Goal: Transaction & Acquisition: Purchase product/service

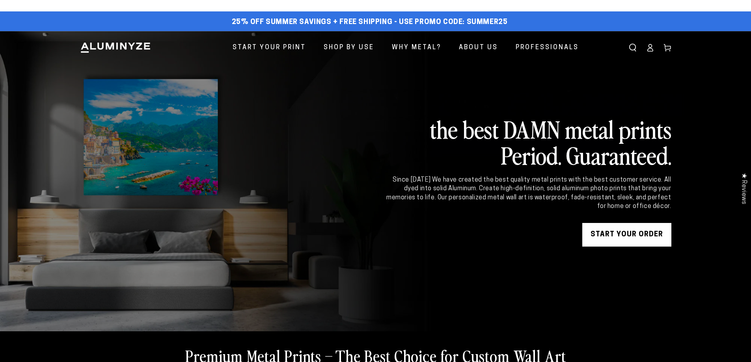
click at [649, 47] on ellipse at bounding box center [649, 46] width 3 height 3
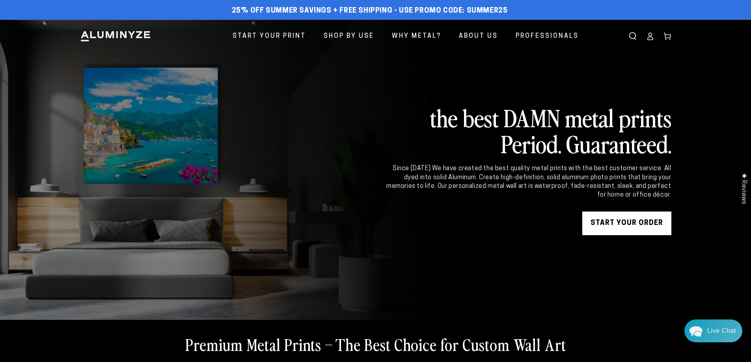
click at [618, 223] on link "START YOUR Order" at bounding box center [626, 224] width 89 height 24
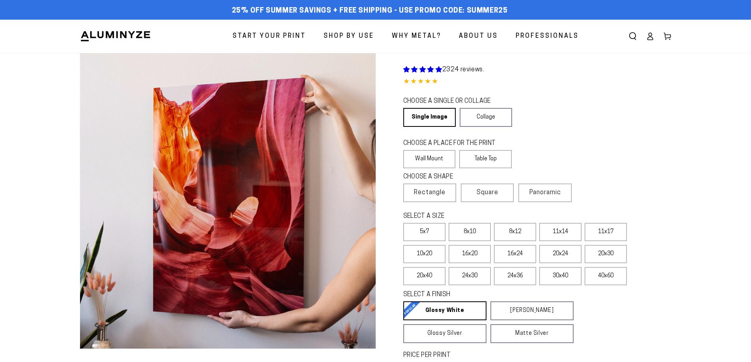
select select "**********"
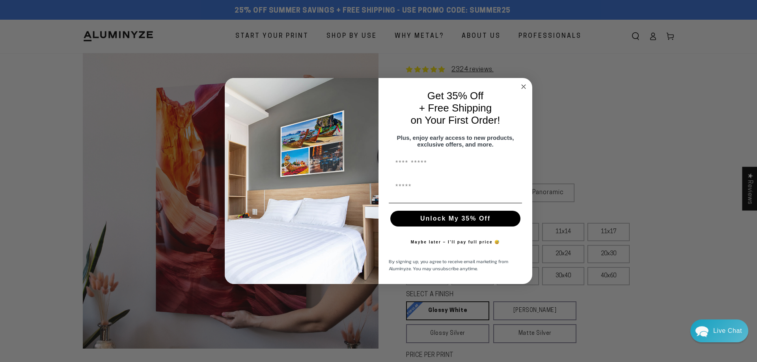
click at [522, 82] on circle "Close dialog" at bounding box center [523, 86] width 9 height 9
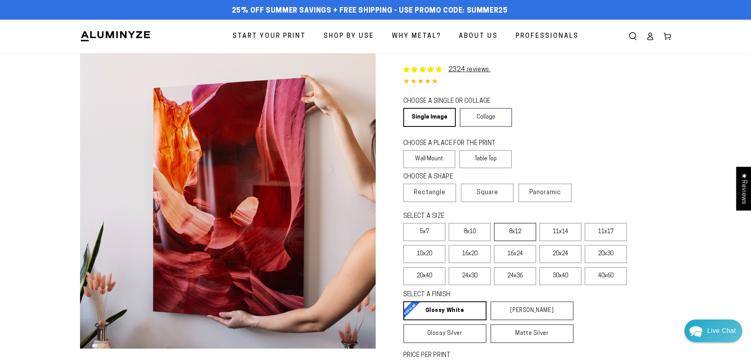
click at [516, 233] on label "8x12" at bounding box center [515, 232] width 42 height 18
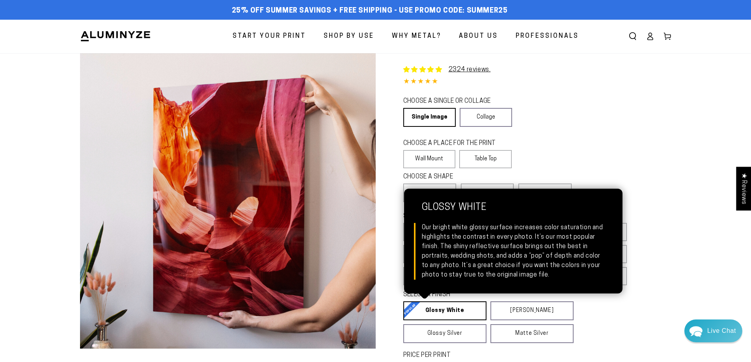
click at [424, 309] on link "Glossy White Glossy White Our bright white glossy surface increases color satur…" at bounding box center [444, 311] width 83 height 19
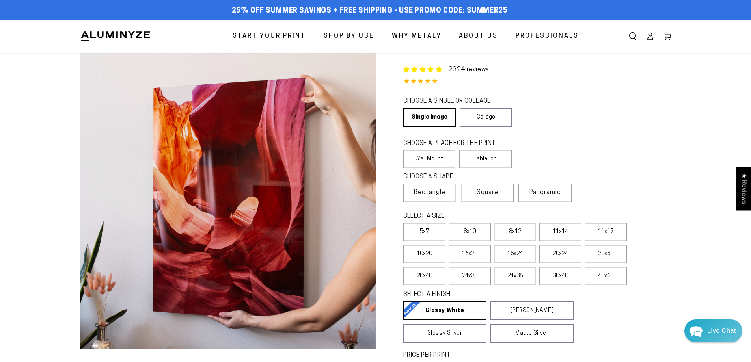
click at [599, 303] on fieldset "SELECT A FINISH Learn more Glossy White Glossy White Our bright white glossy su…" at bounding box center [529, 316] width 252 height 53
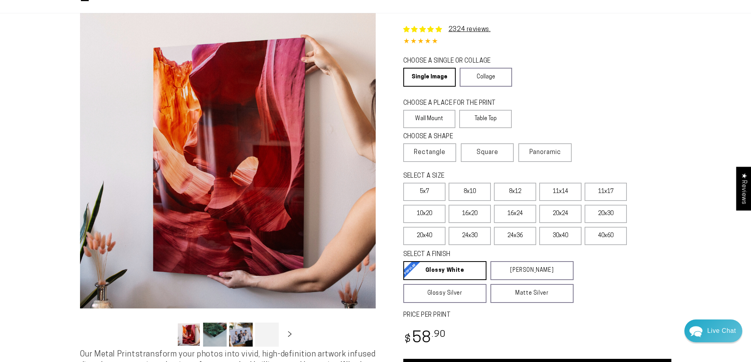
scroll to position [79, 0]
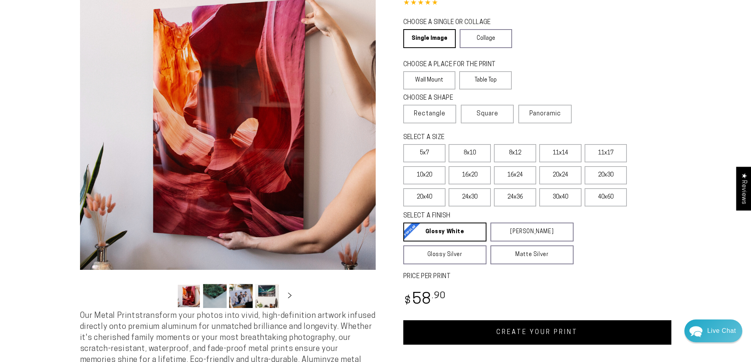
drag, startPoint x: 530, startPoint y: 335, endPoint x: 492, endPoint y: 324, distance: 39.8
click at [530, 335] on link "CREATE YOUR PRINT" at bounding box center [537, 332] width 268 height 24
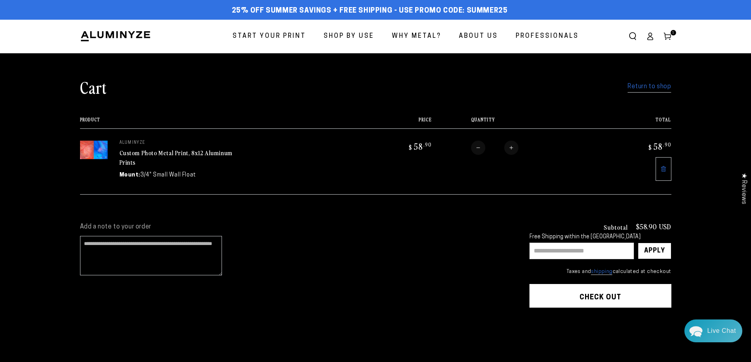
click at [639, 86] on link "Return to shop" at bounding box center [648, 86] width 43 height 11
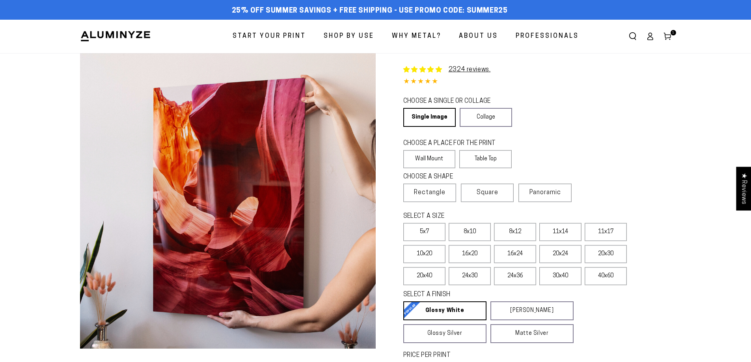
select select "**********"
click at [512, 234] on label "8x12" at bounding box center [515, 232] width 42 height 18
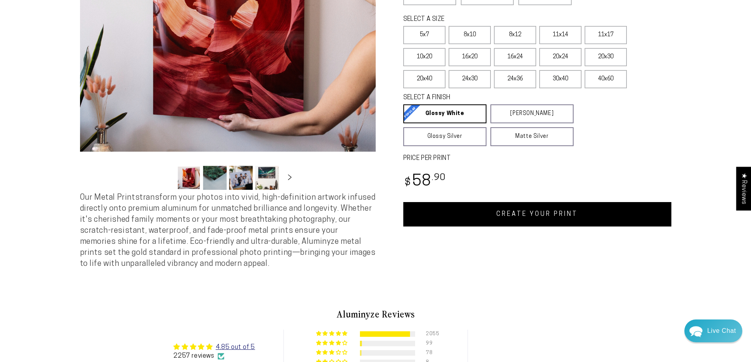
drag, startPoint x: 525, startPoint y: 216, endPoint x: 508, endPoint y: 218, distance: 17.8
click at [525, 216] on link "CREATE YOUR PRINT" at bounding box center [537, 214] width 268 height 24
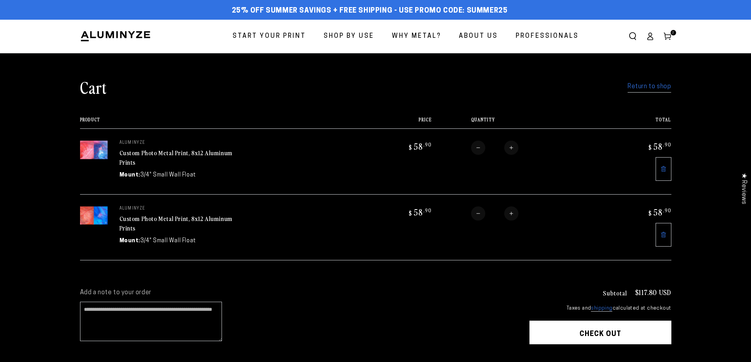
click at [639, 86] on link "Return to shop" at bounding box center [648, 86] width 43 height 11
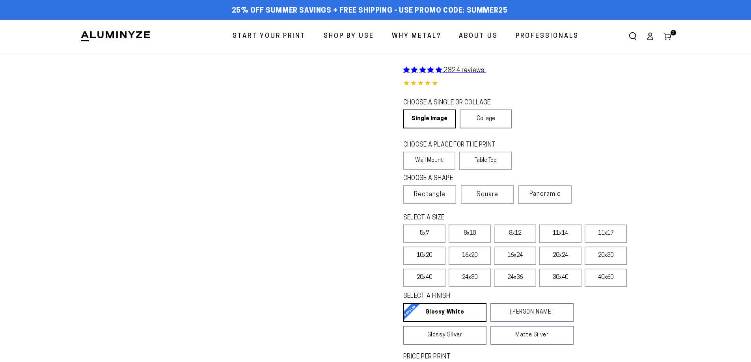
select select "**********"
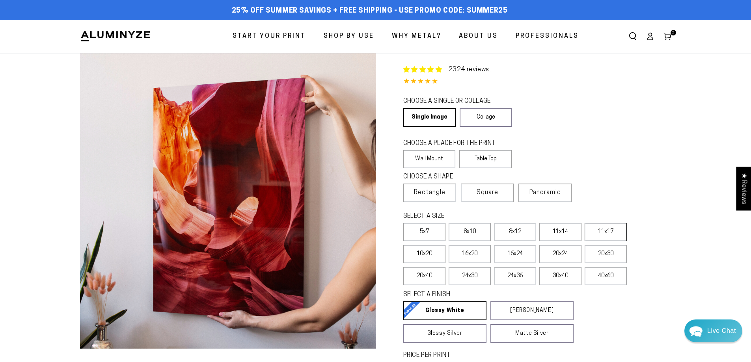
click at [595, 230] on label "11x17" at bounding box center [606, 232] width 42 height 18
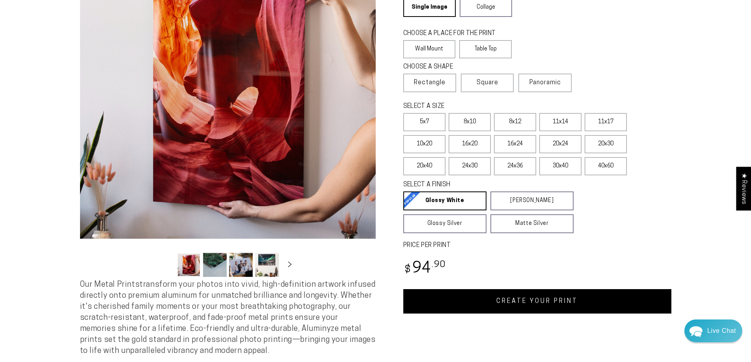
scroll to position [118, 0]
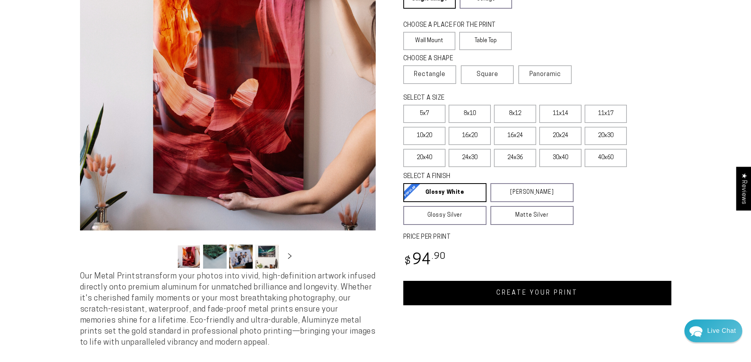
click at [527, 296] on link "CREATE YOUR PRINT" at bounding box center [537, 293] width 268 height 24
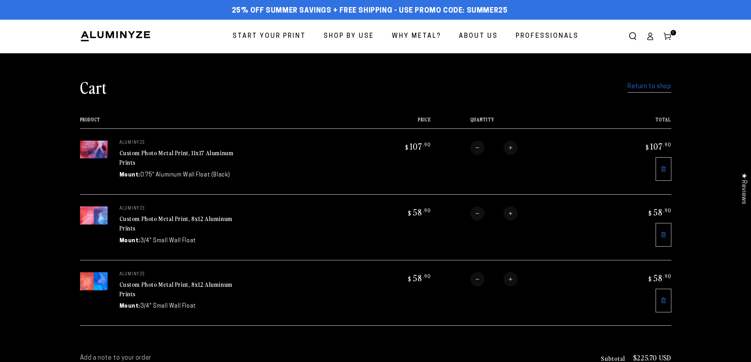
click at [643, 87] on link "Return to shop" at bounding box center [648, 86] width 43 height 11
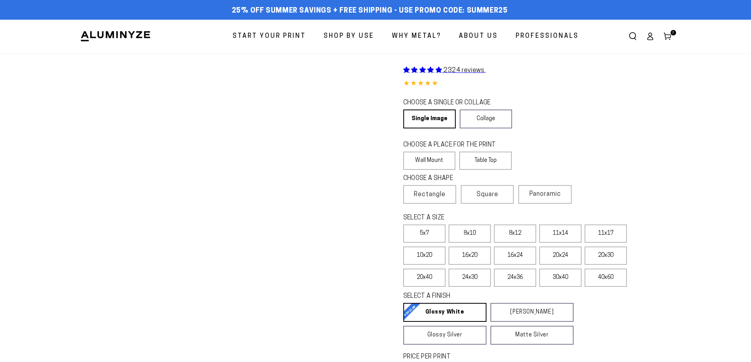
select select "**********"
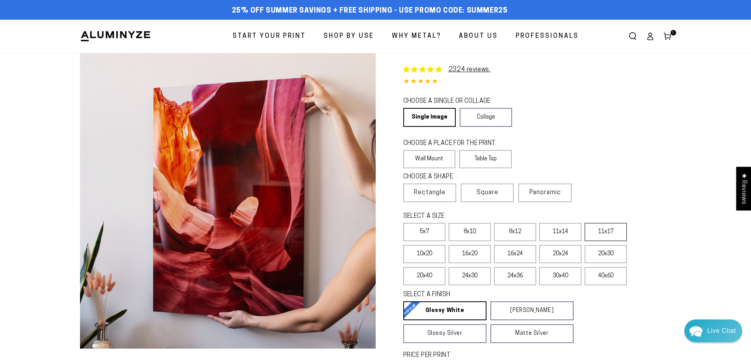
click at [600, 231] on label "11x17" at bounding box center [606, 232] width 42 height 18
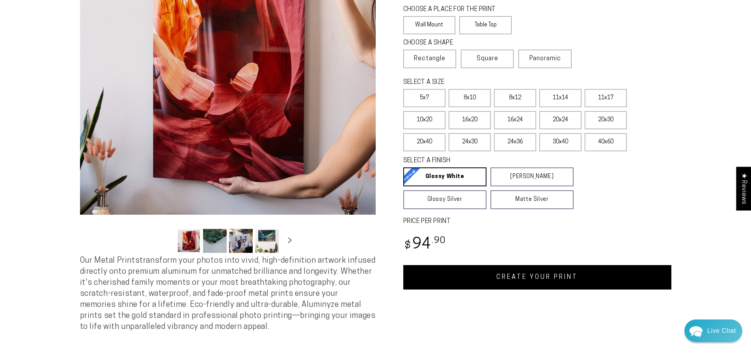
scroll to position [158, 0]
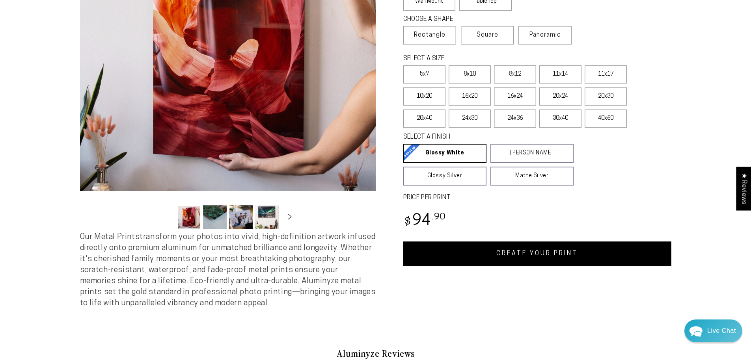
click at [532, 257] on link "CREATE YOUR PRINT" at bounding box center [537, 254] width 268 height 24
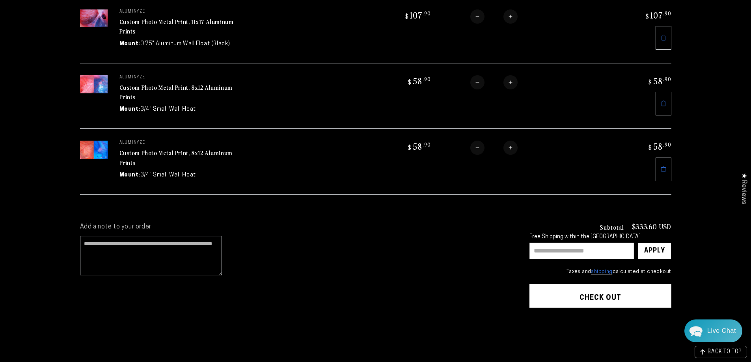
click at [594, 288] on button "Check out" at bounding box center [600, 296] width 142 height 24
